Goal: Browse casually

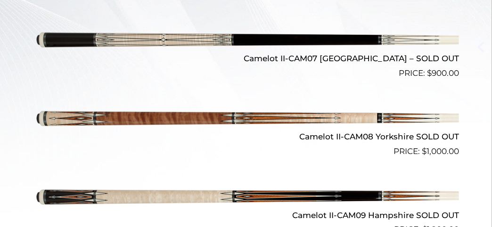
scroll to position [330, 0]
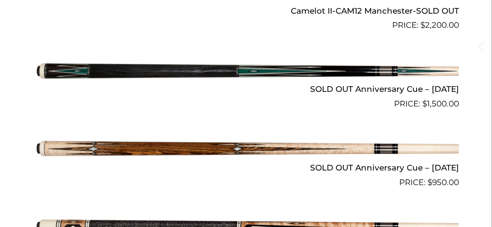
scroll to position [11371, 0]
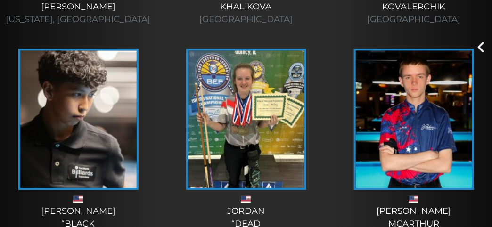
scroll to position [4009, 0]
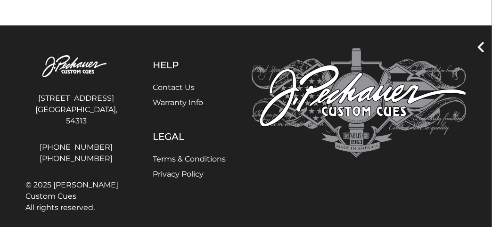
scroll to position [967, 0]
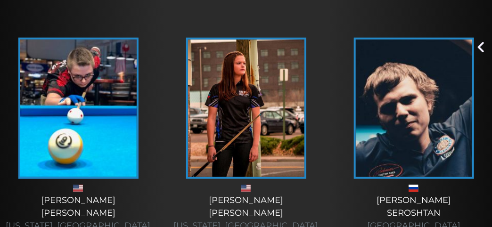
scroll to position [241, 0]
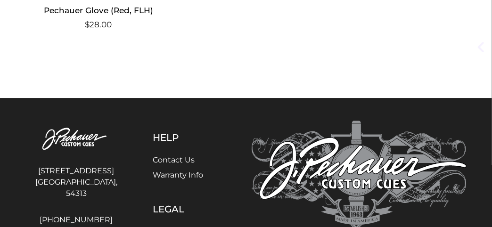
scroll to position [675, 0]
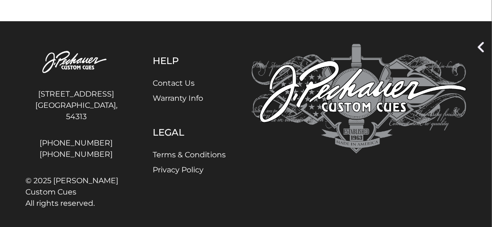
scroll to position [11856, 0]
